Goal: Information Seeking & Learning: Learn about a topic

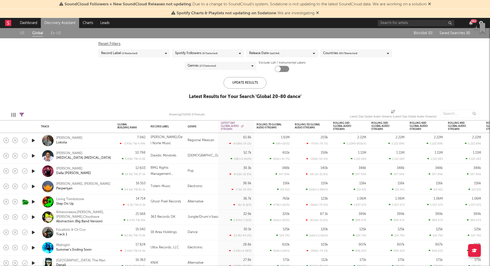
click at [38, 31] on link "Global" at bounding box center [37, 33] width 11 height 6
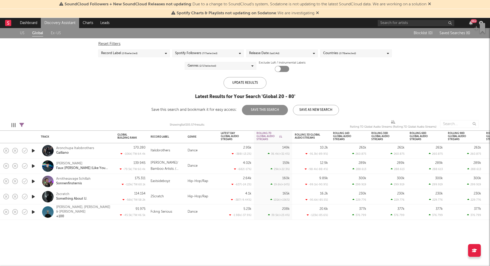
click at [59, 31] on link "Ex-US" at bounding box center [56, 33] width 10 height 6
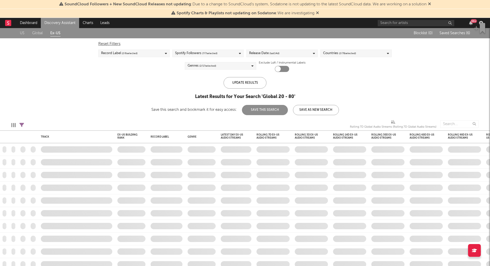
checkbox input "true"
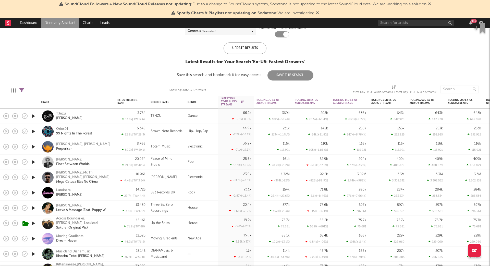
click at [33, 115] on icon "button" at bounding box center [33, 116] width 5 height 6
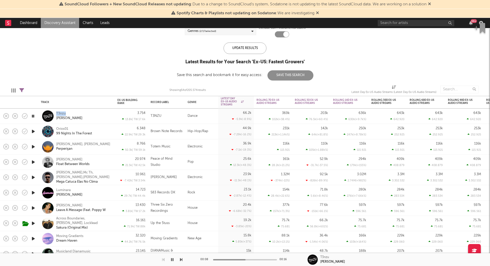
click at [32, 131] on icon "button" at bounding box center [33, 131] width 5 height 6
click at [35, 145] on icon "button" at bounding box center [33, 146] width 5 height 6
click at [33, 160] on icon "button" at bounding box center [33, 162] width 5 height 6
click at [250, 101] on icon "button" at bounding box center [249, 102] width 3 height 3
select select "or"
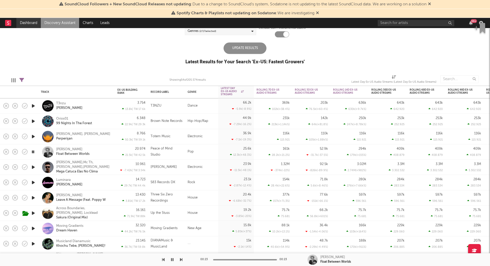
click at [28, 20] on link "Dashboard" at bounding box center [28, 23] width 25 height 10
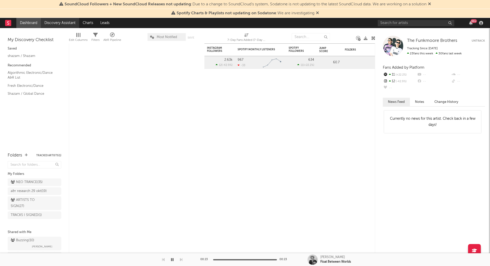
click at [65, 23] on link "Discovery Assistant" at bounding box center [60, 23] width 38 height 10
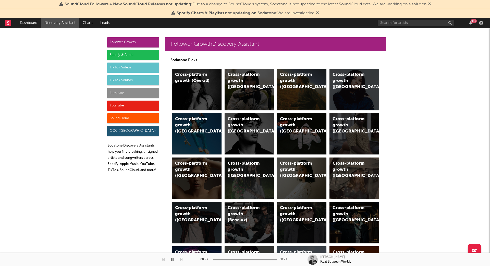
click at [124, 92] on div "Luminate" at bounding box center [133, 93] width 52 height 10
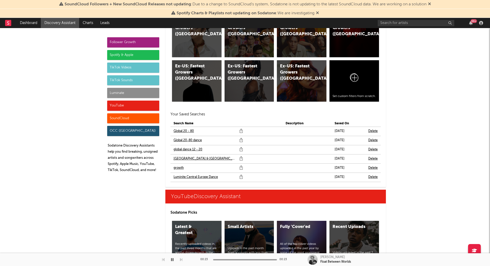
scroll to position [2815, 0]
click at [188, 174] on link "Luminite Central Europe Dance" at bounding box center [196, 177] width 44 height 6
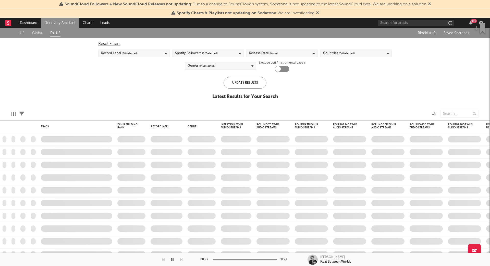
checkbox input "true"
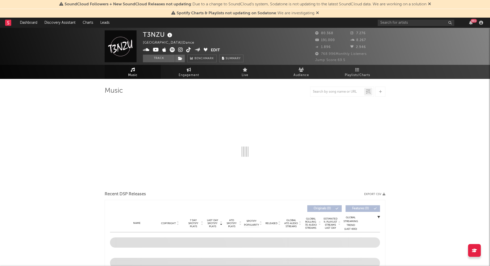
select select "6m"
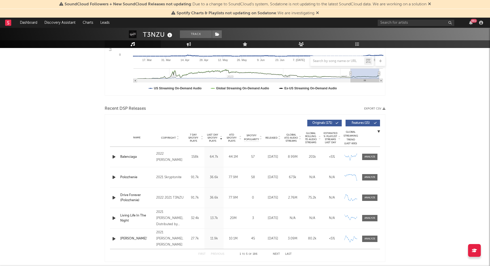
scroll to position [126, 0]
click at [273, 136] on span "Released" at bounding box center [272, 137] width 12 height 3
click at [375, 156] on div at bounding box center [370, 157] width 11 height 4
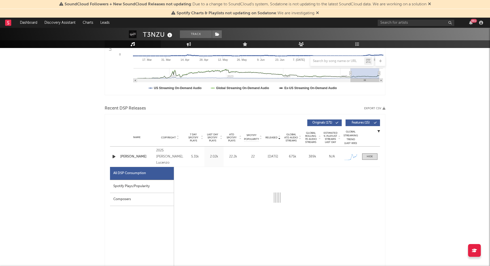
click at [136, 183] on div "Spotify Plays/Popularity" at bounding box center [142, 186] width 64 height 13
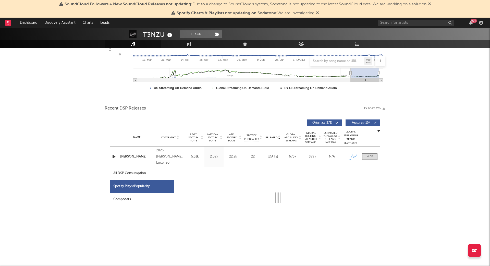
select select "1w"
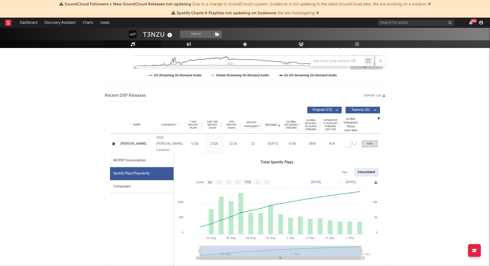
scroll to position [139, 0]
click at [214, 123] on span "Last Day Spotify Plays" at bounding box center [213, 124] width 14 height 9
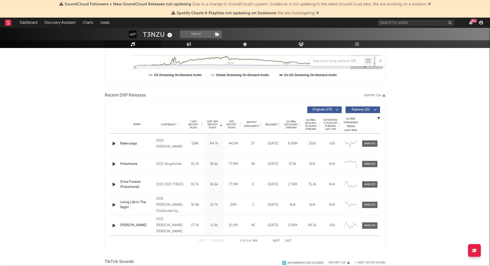
scroll to position [141, 0]
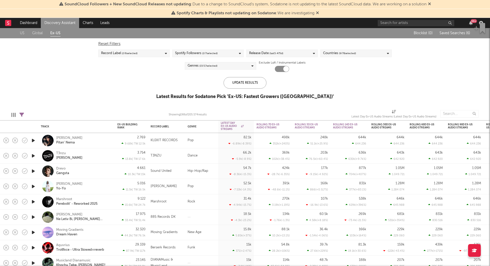
click at [32, 139] on icon "button" at bounding box center [33, 140] width 5 height 6
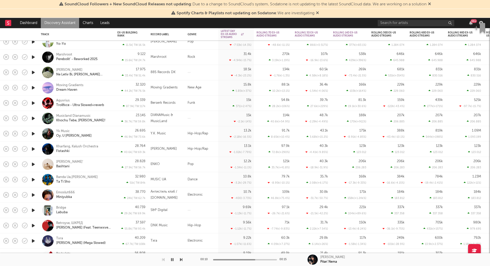
click at [34, 195] on icon "button" at bounding box center [33, 195] width 5 height 6
click at [33, 210] on icon "button" at bounding box center [33, 210] width 5 height 6
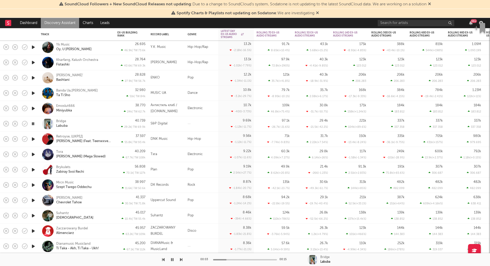
click at [33, 153] on icon "button" at bounding box center [33, 154] width 5 height 6
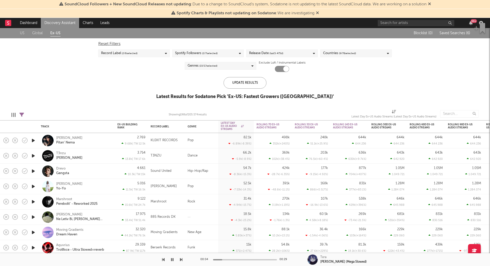
click at [56, 24] on link "Discovery Assistant" at bounding box center [60, 23] width 38 height 10
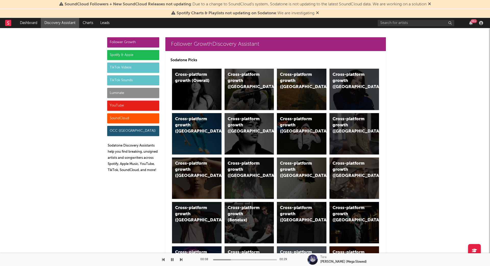
click at [119, 93] on div "Luminate" at bounding box center [133, 93] width 52 height 10
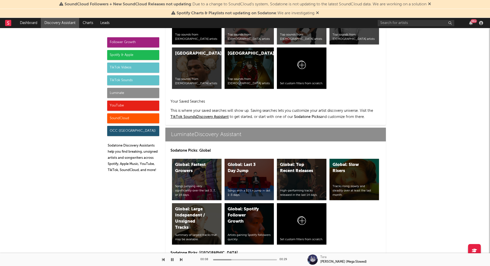
scroll to position [2275, 0]
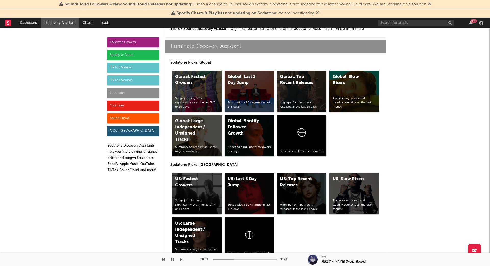
click at [132, 53] on div "Spotify & Apple" at bounding box center [133, 55] width 52 height 10
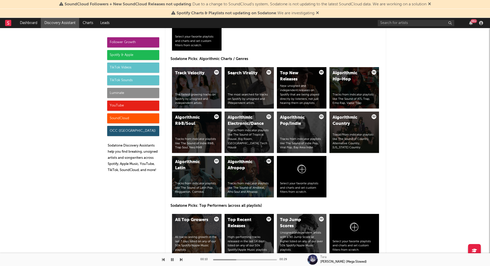
scroll to position [635, 0]
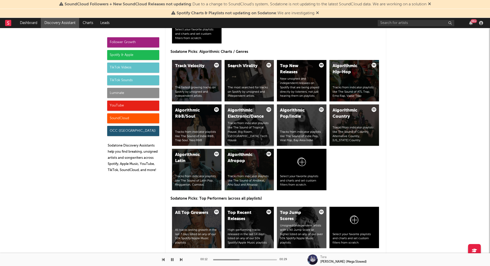
click at [237, 119] on div "Algorithmic Electronic/Dance" at bounding box center [245, 113] width 35 height 12
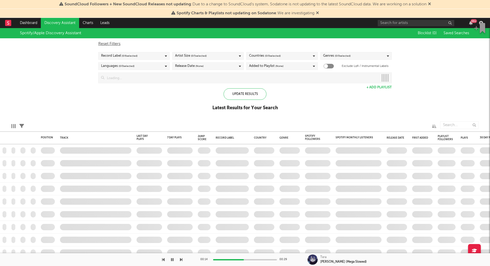
checkbox input "true"
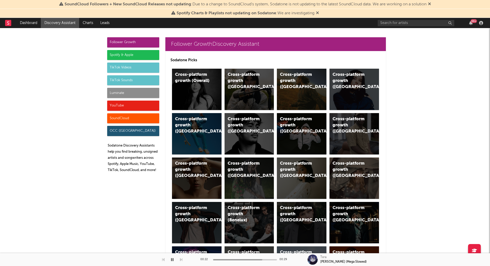
click at [121, 115] on div "SoundCloud" at bounding box center [133, 118] width 52 height 10
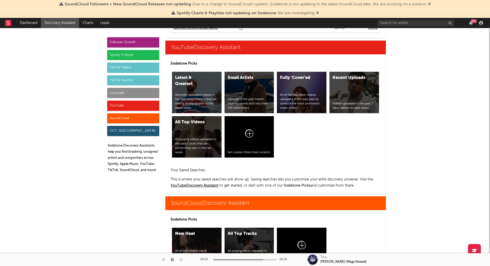
scroll to position [3120, 0]
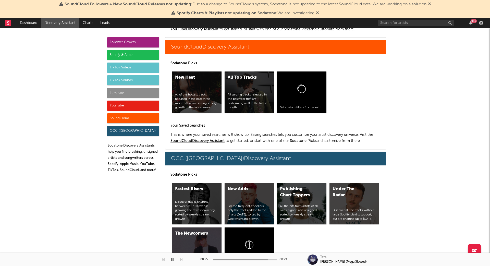
click at [172, 260] on icon "button" at bounding box center [172, 260] width 3 height 4
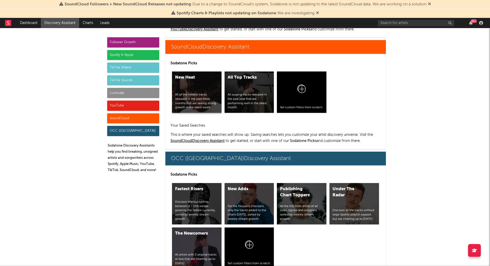
click at [192, 78] on div "New Heat" at bounding box center [192, 78] width 35 height 6
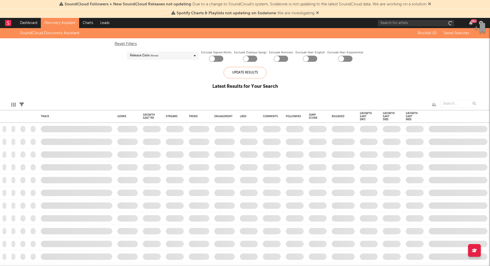
checkbox input "true"
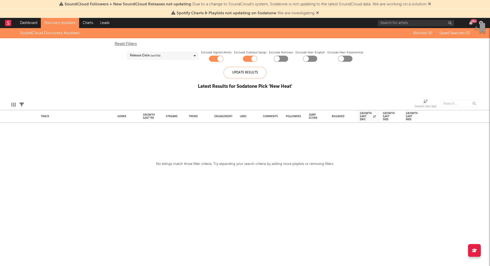
click at [58, 20] on link "Discovery Assistant" at bounding box center [60, 23] width 38 height 10
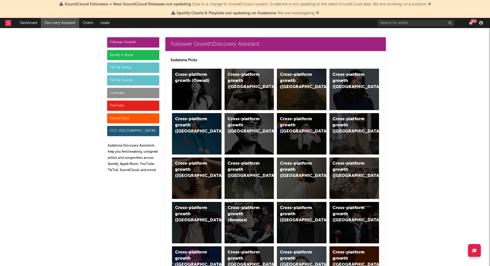
click at [128, 93] on div "Luminate" at bounding box center [133, 93] width 52 height 10
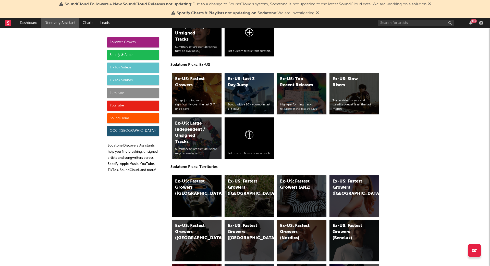
scroll to position [2477, 0]
click at [184, 124] on div "Ex-US: Large Independent / Unsigned Tracks" at bounding box center [192, 133] width 35 height 25
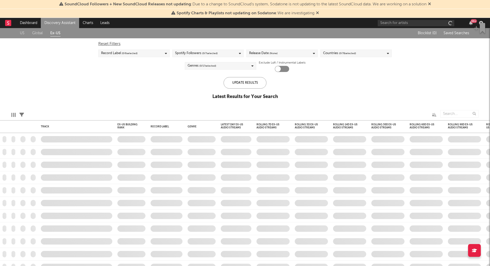
checkbox input "true"
